Goal: Information Seeking & Learning: Find specific page/section

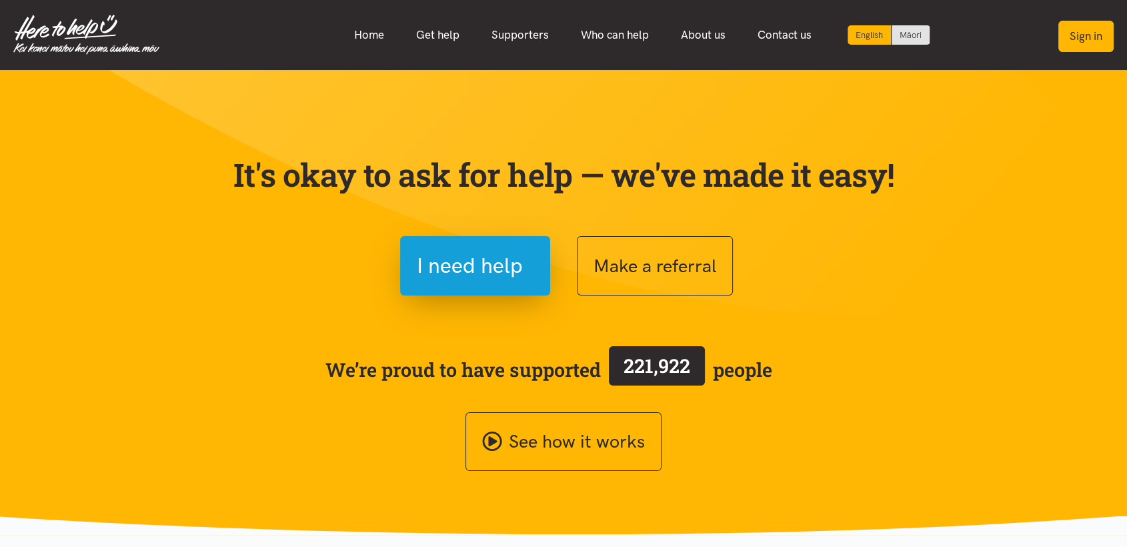
click at [1083, 35] on button "Sign in" at bounding box center [1086, 36] width 55 height 31
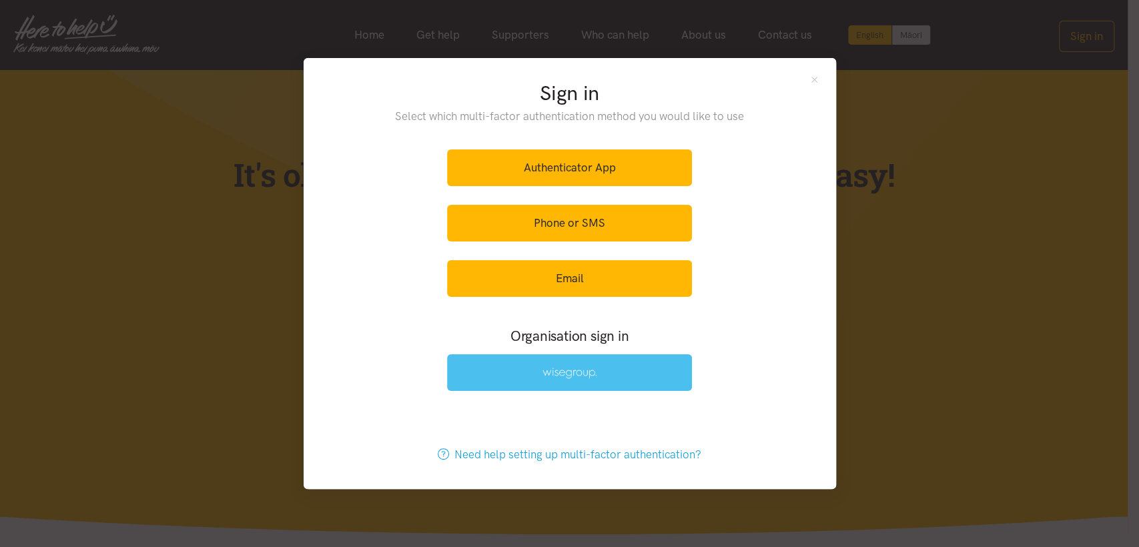
click at [588, 375] on img at bounding box center [569, 373] width 55 height 11
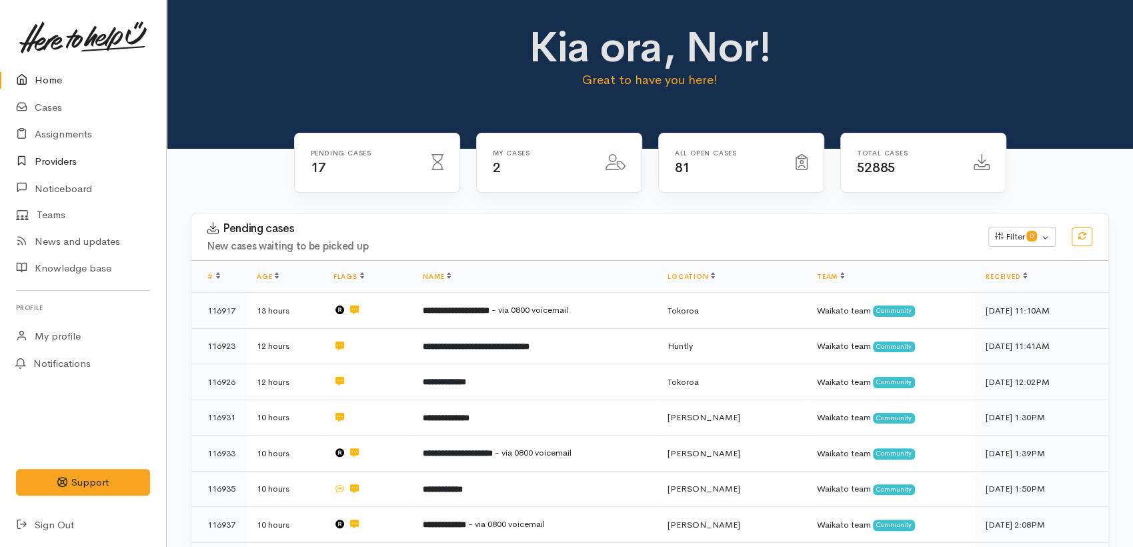
click at [61, 165] on link "Providers" at bounding box center [83, 161] width 166 height 27
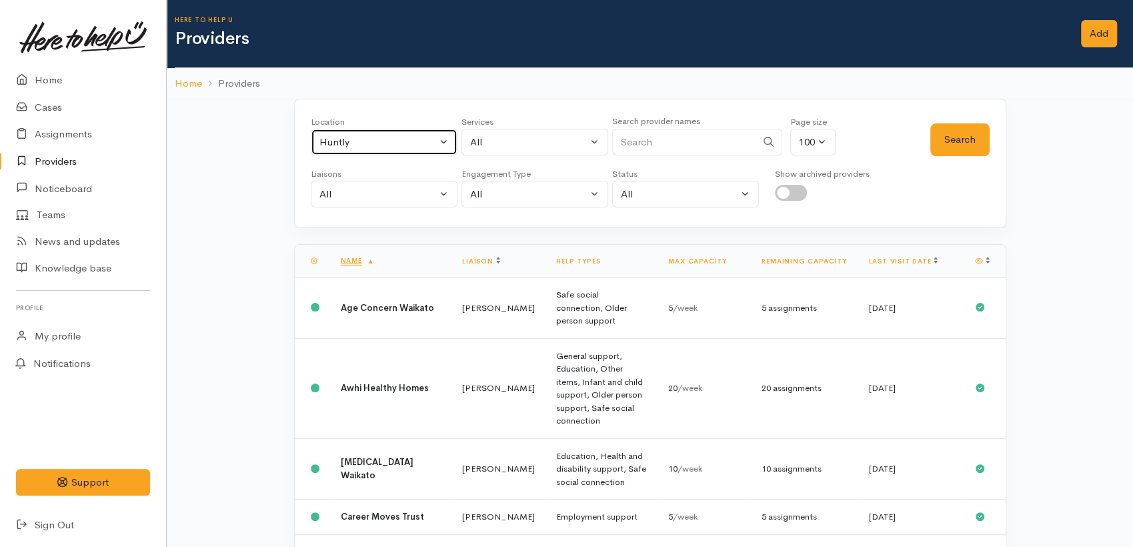
click at [444, 138] on button "Huntly" at bounding box center [384, 142] width 147 height 27
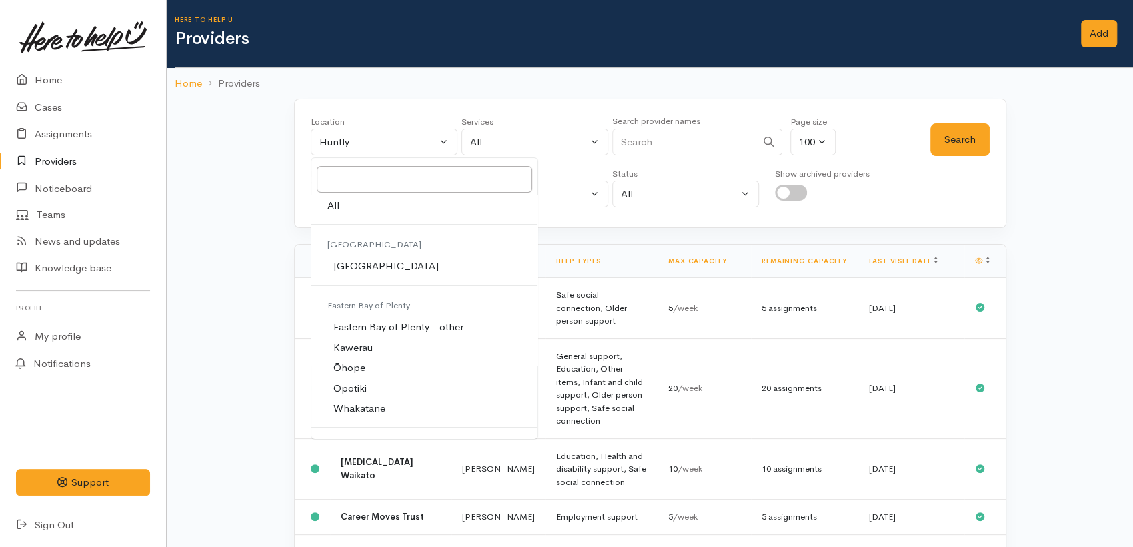
click at [356, 207] on link "All" at bounding box center [425, 205] width 227 height 21
select select "-1"
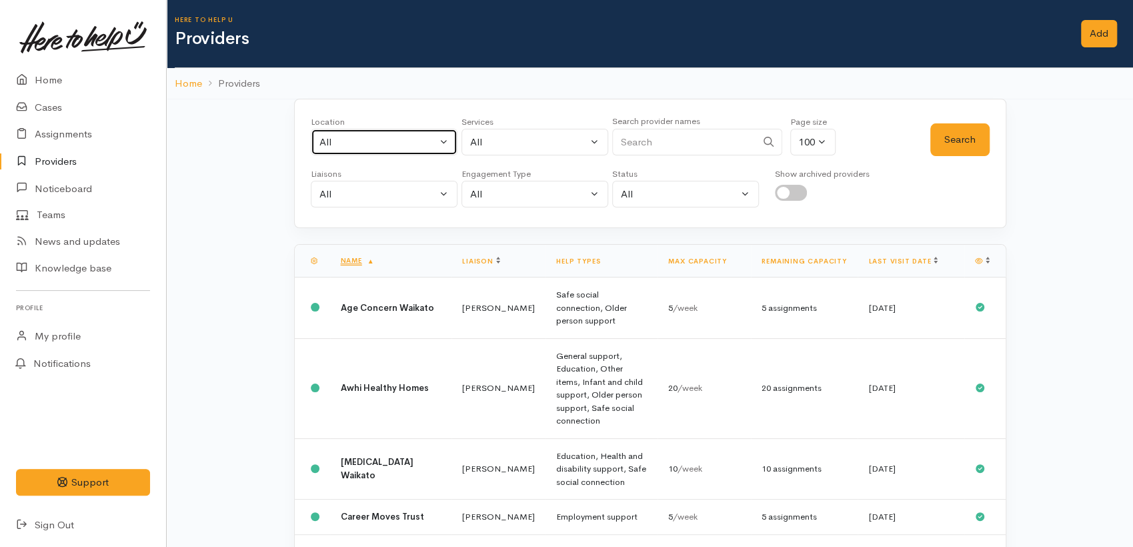
click at [400, 139] on div "All" at bounding box center [378, 142] width 117 height 15
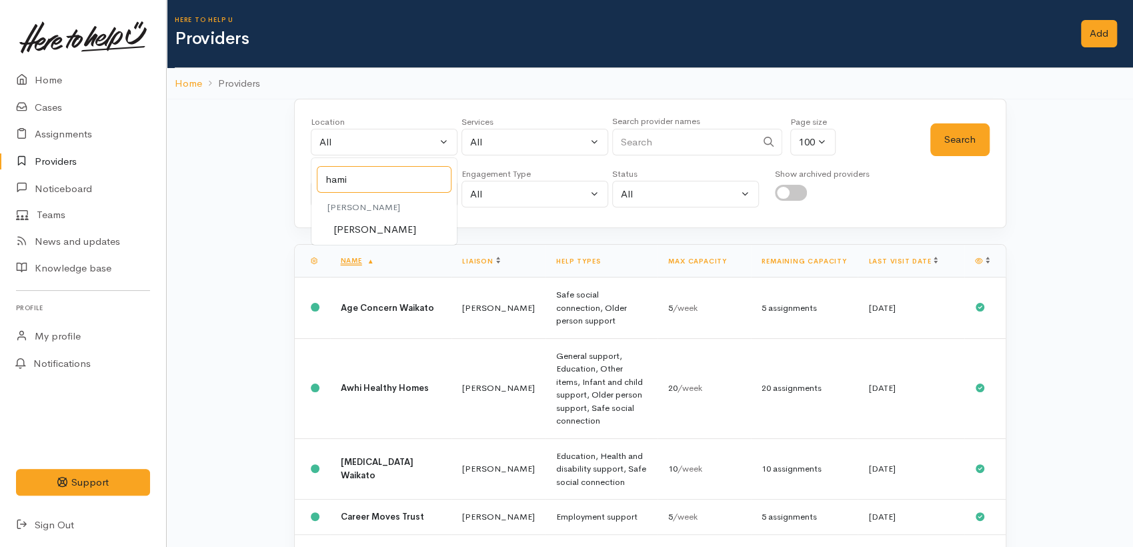
type input "hami"
click at [400, 235] on link "[PERSON_NAME]" at bounding box center [384, 229] width 145 height 21
select select "1"
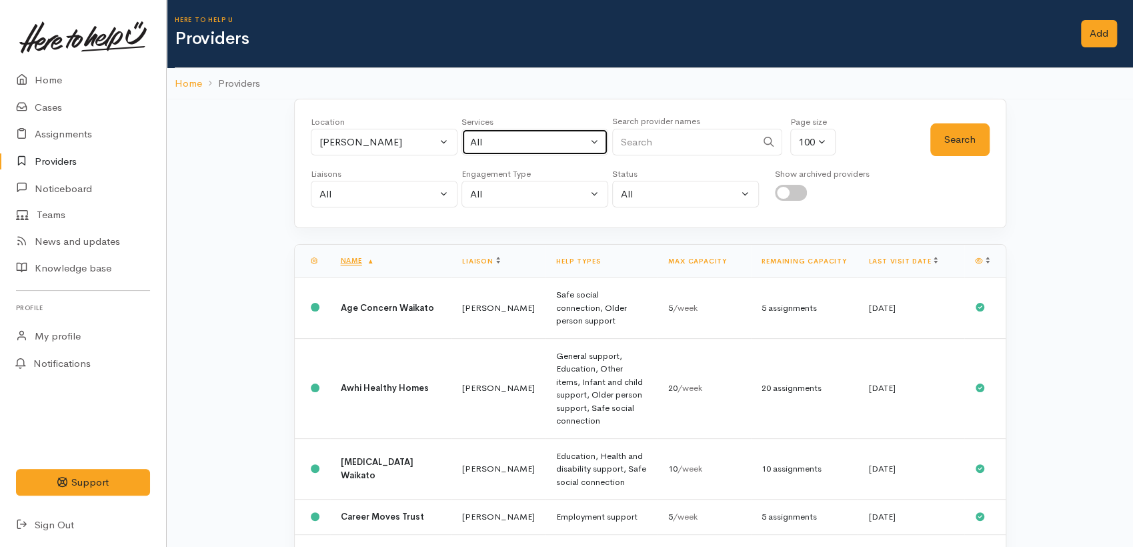
click at [558, 139] on div "All" at bounding box center [528, 142] width 117 height 15
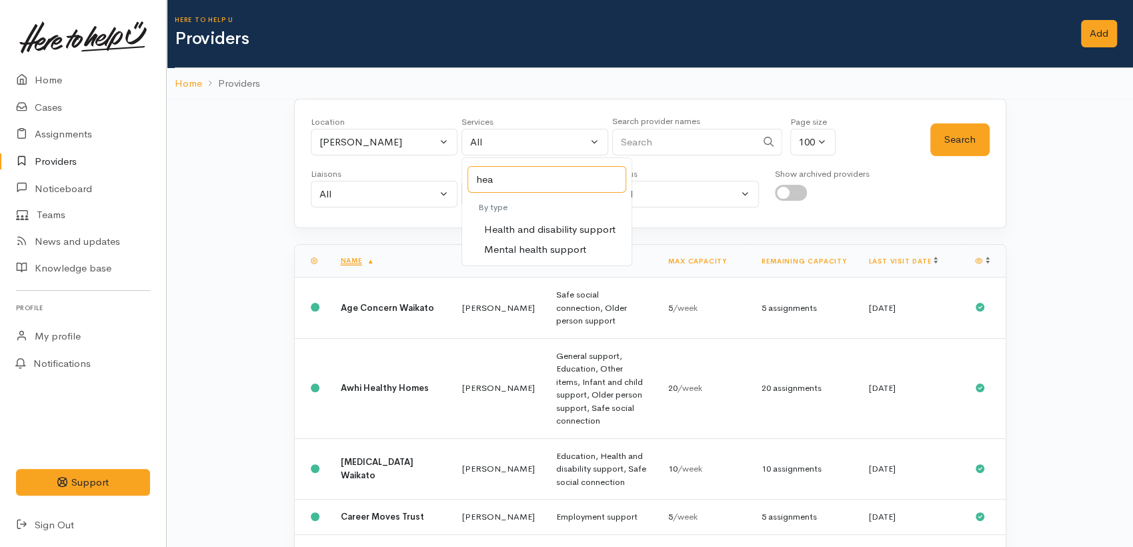
type input "hea"
click at [587, 225] on span "Health and disability support" at bounding box center [549, 229] width 131 height 15
select select "26"
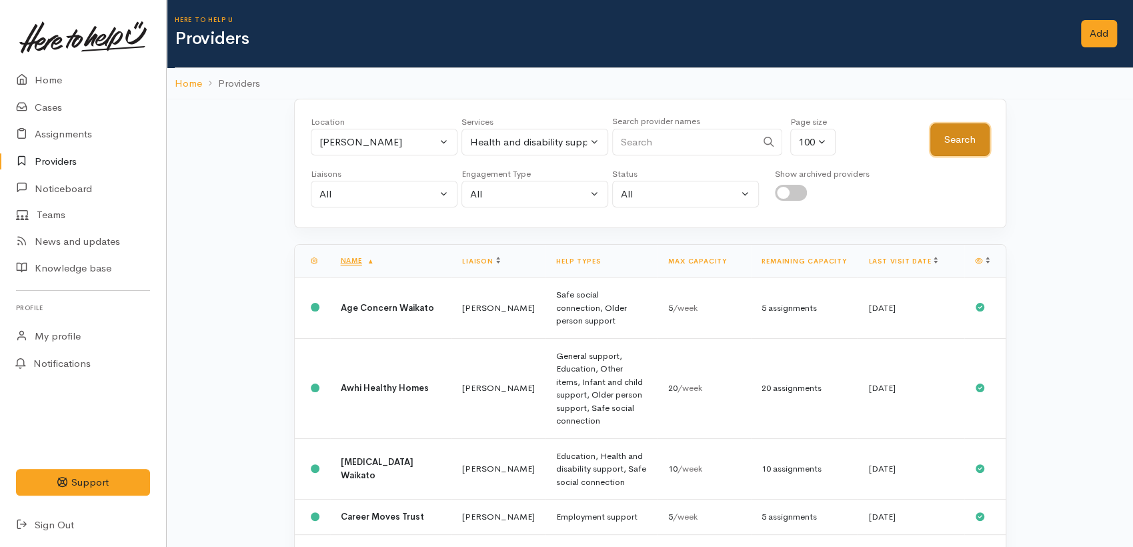
click at [972, 125] on button "Search" at bounding box center [960, 139] width 59 height 33
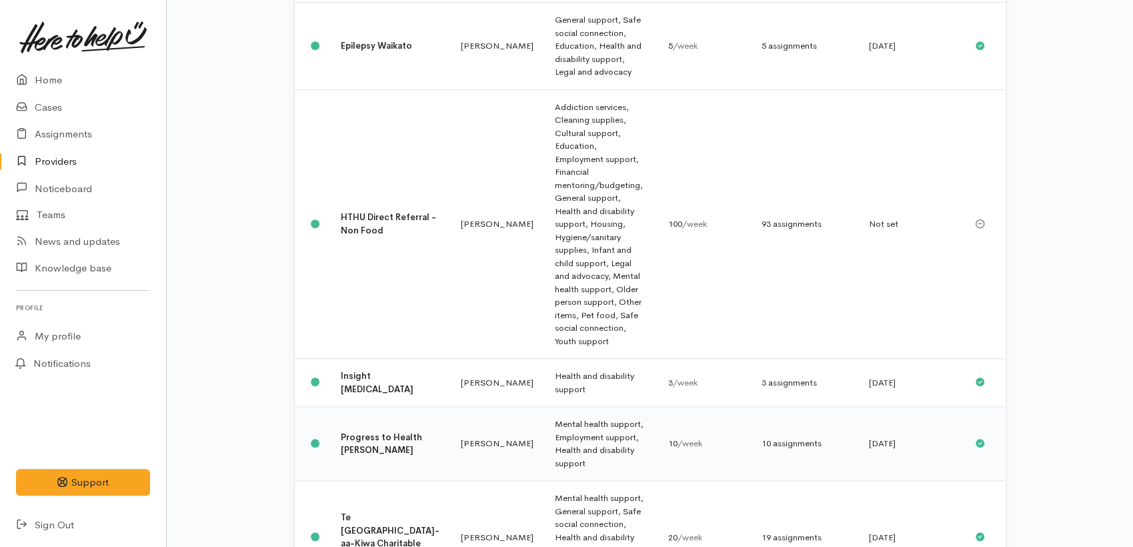
scroll to position [447, 0]
